Goal: Find specific page/section

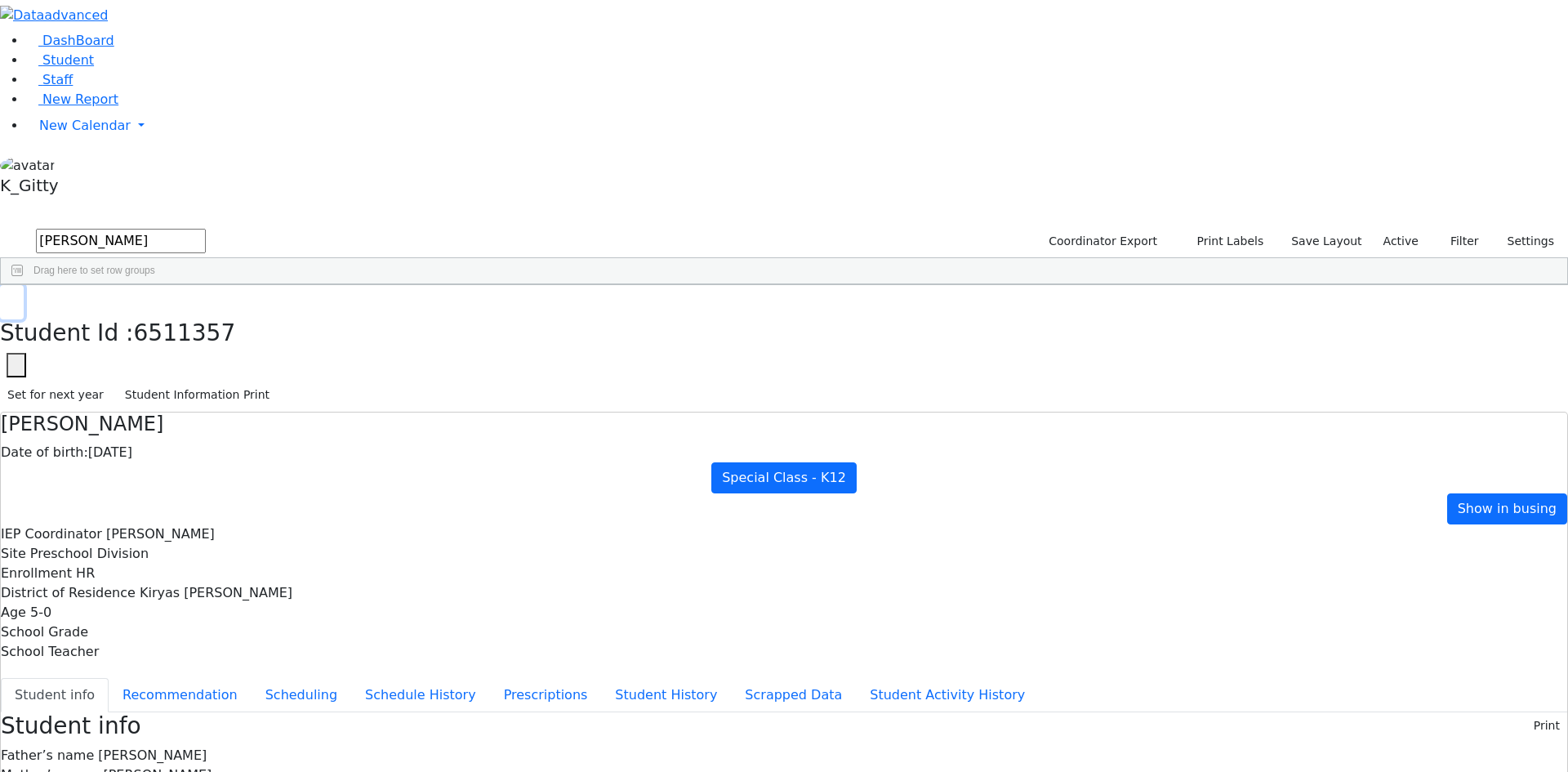
click at [24, 285] on button "button" at bounding box center [12, 301] width 24 height 34
drag, startPoint x: 279, startPoint y: 68, endPoint x: 188, endPoint y: 60, distance: 91.4
click at [188, 60] on div "DashBoard Student Staff New Report New Calendar Calendar K_Gitty" at bounding box center [784, 748] width 1568 height 1497
click at [0, 226] on button "submit" at bounding box center [16, 242] width 32 height 31
click at [209, 586] on div "[PERSON_NAME]" at bounding box center [157, 597] width 103 height 23
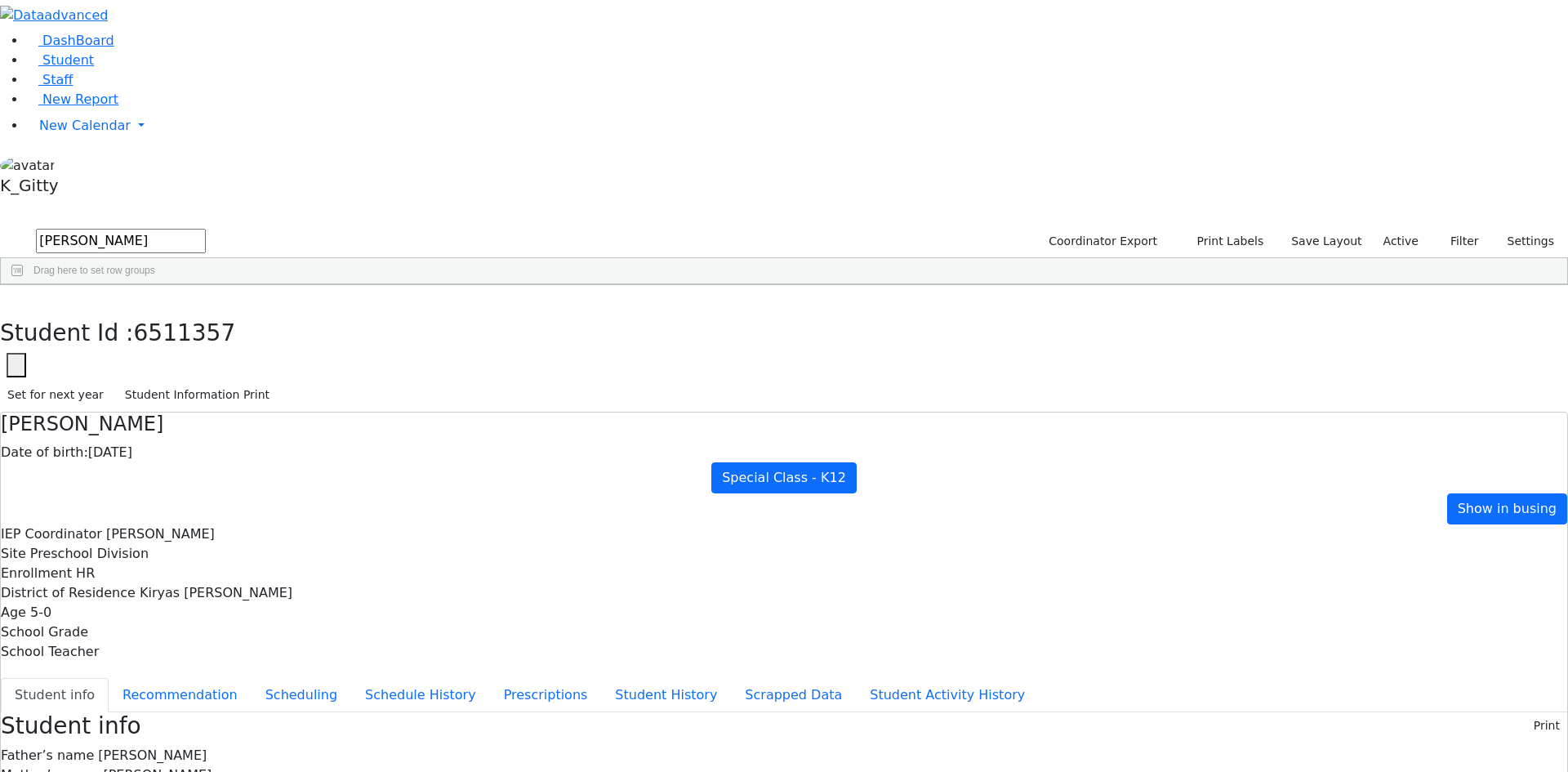
click at [209, 586] on div "[PERSON_NAME]" at bounding box center [157, 597] width 103 height 23
click at [24, 285] on button "button" at bounding box center [12, 301] width 24 height 34
drag, startPoint x: 297, startPoint y: 70, endPoint x: 92, endPoint y: 62, distance: 205.2
click at [92, 62] on div "DashBoard Student Staff New Report New Calendar Calendar K_Gitty" at bounding box center [784, 728] width 1568 height 1456
type input "[PERSON_NAME]"
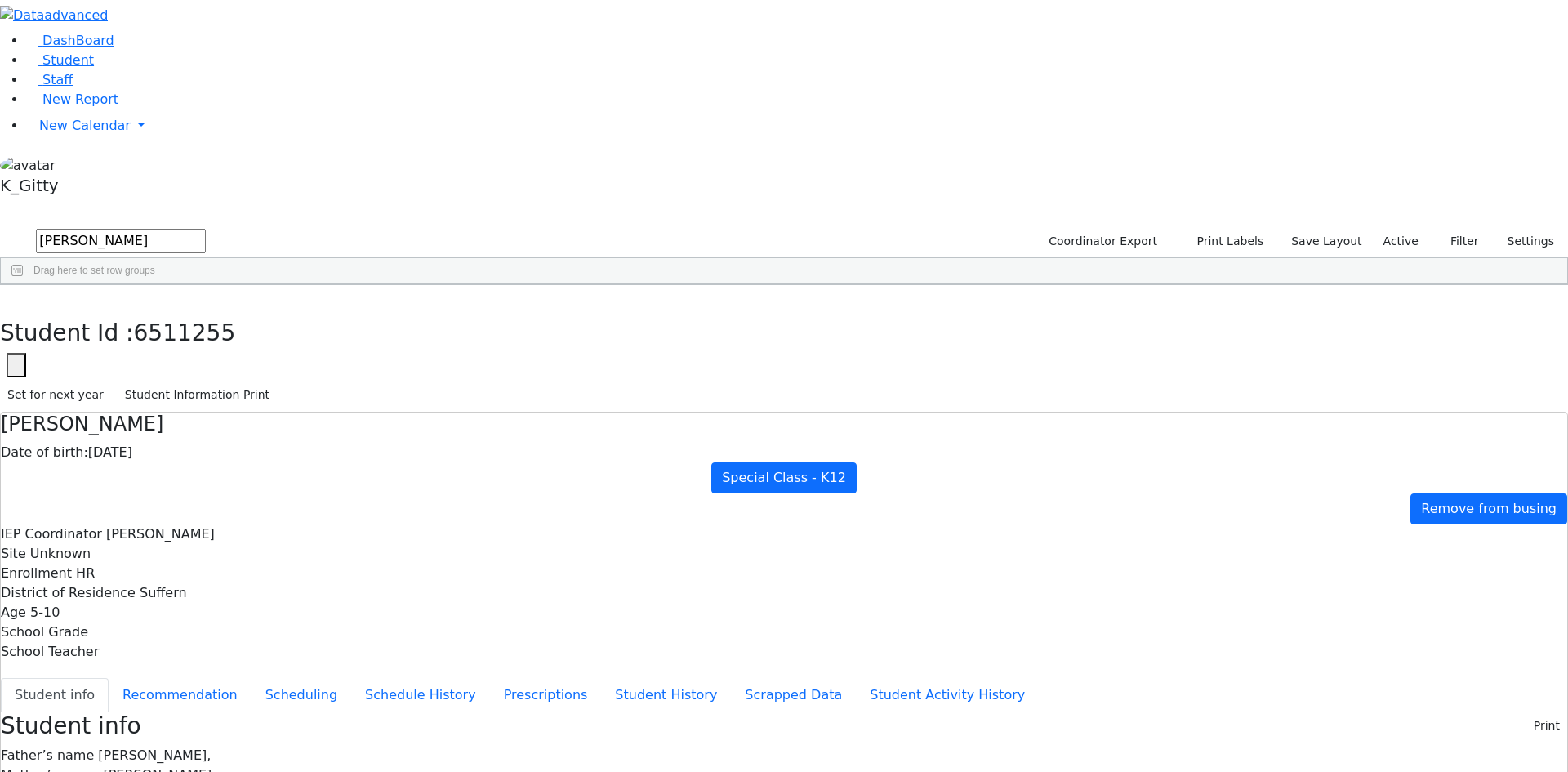
click at [0, 226] on button "submit" at bounding box center [16, 242] width 32 height 31
click at [209, 311] on div "[PERSON_NAME]" at bounding box center [157, 322] width 103 height 23
